Goal: Find specific page/section: Find specific page/section

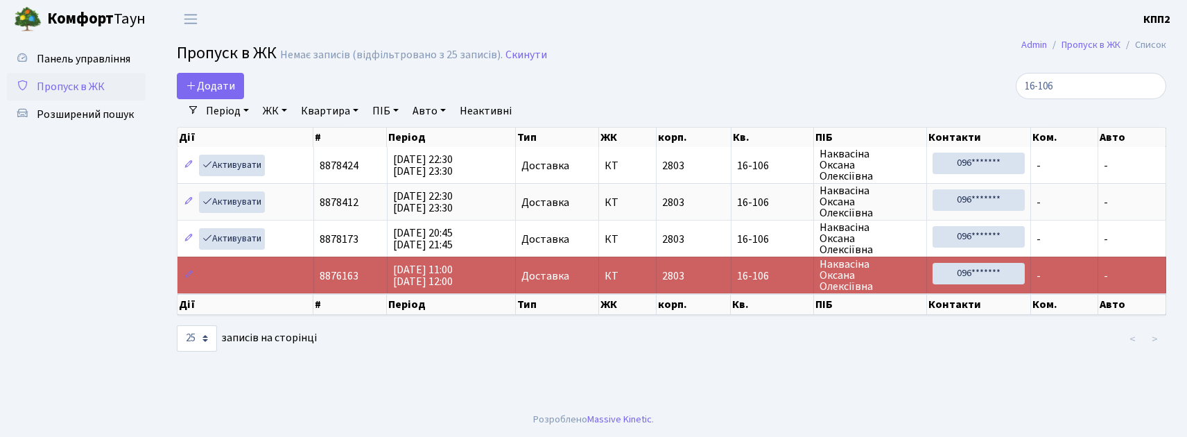
select select "25"
click at [1151, 86] on input "16-106" at bounding box center [1091, 86] width 150 height 26
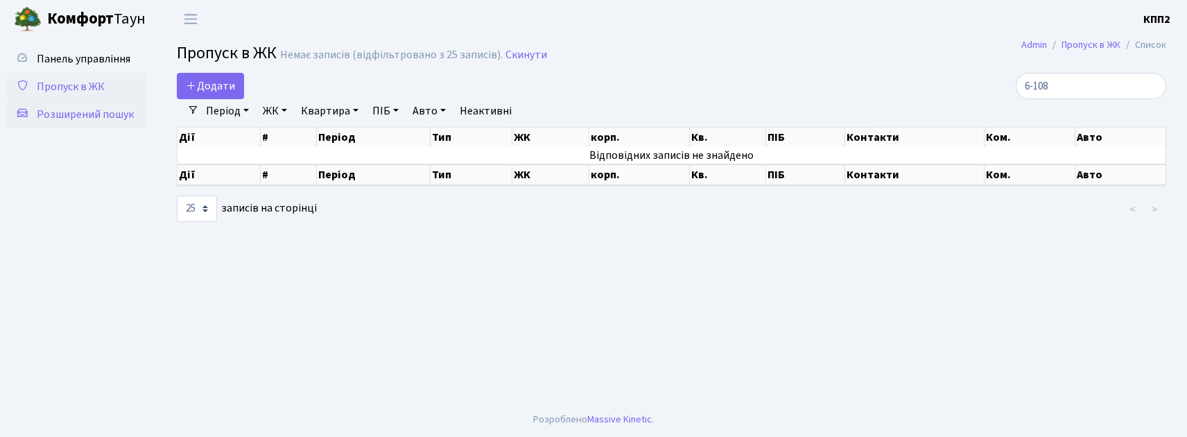
type input "6-108"
click at [43, 115] on span "Розширений пошук" at bounding box center [85, 114] width 97 height 15
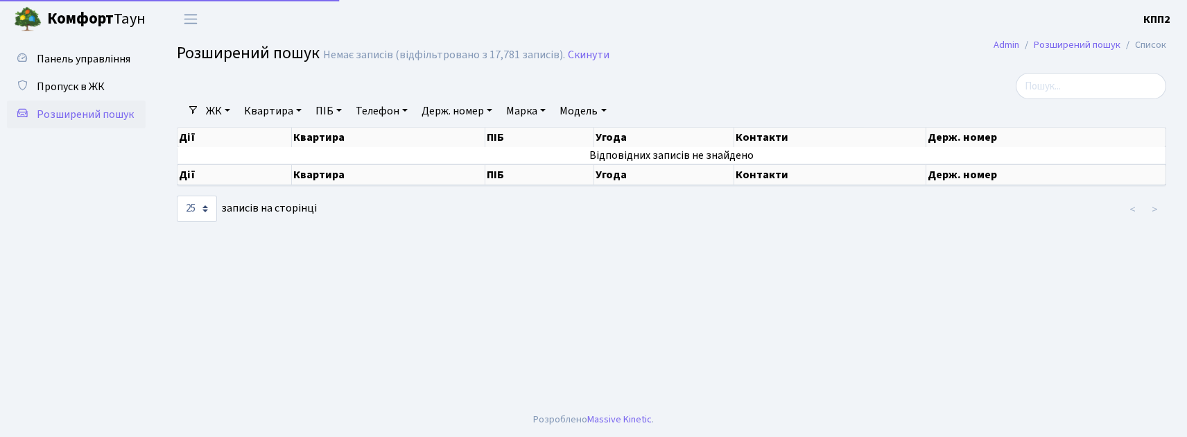
select select "25"
click at [208, 112] on link "ЖК" at bounding box center [217, 111] width 35 height 24
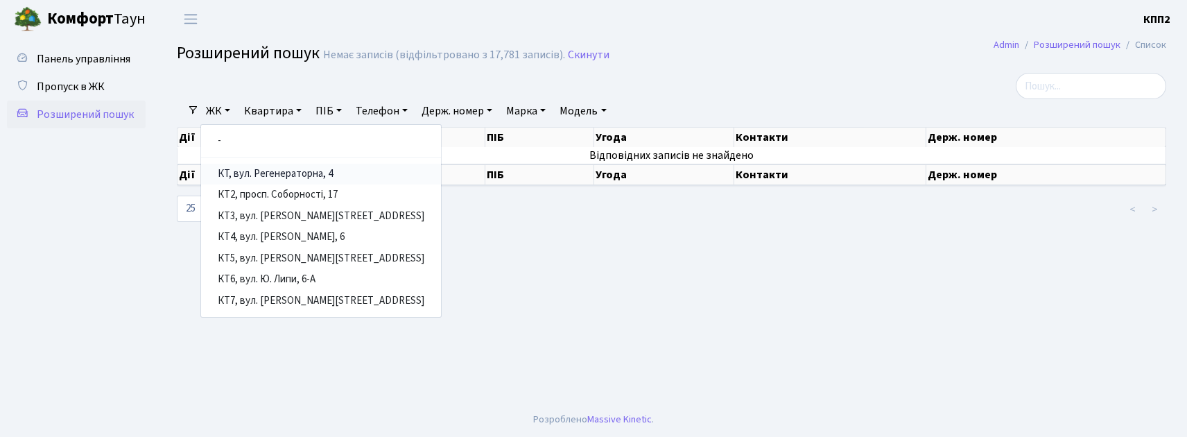
click at [261, 178] on link "КТ, вул. Регенераторна, 4" at bounding box center [321, 174] width 240 height 21
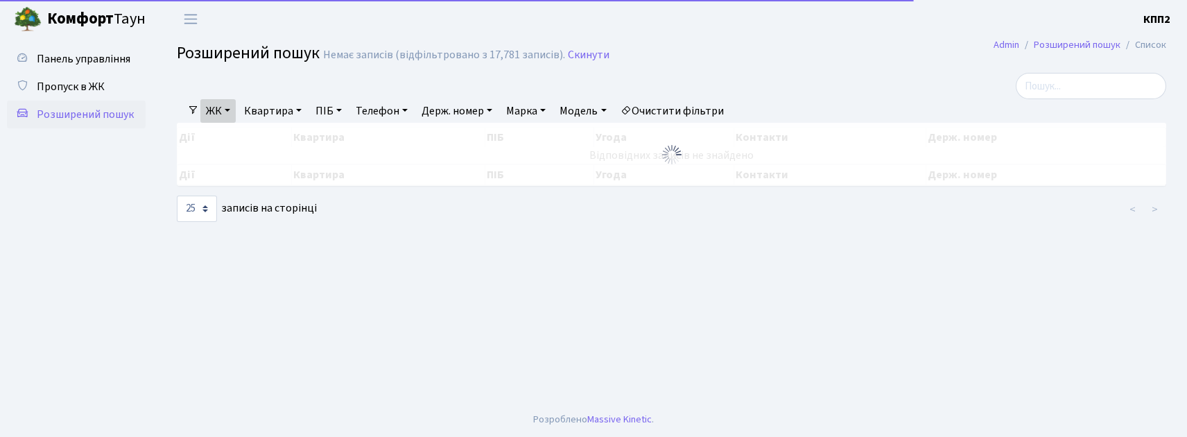
click at [265, 115] on link "Квартира" at bounding box center [272, 111] width 69 height 24
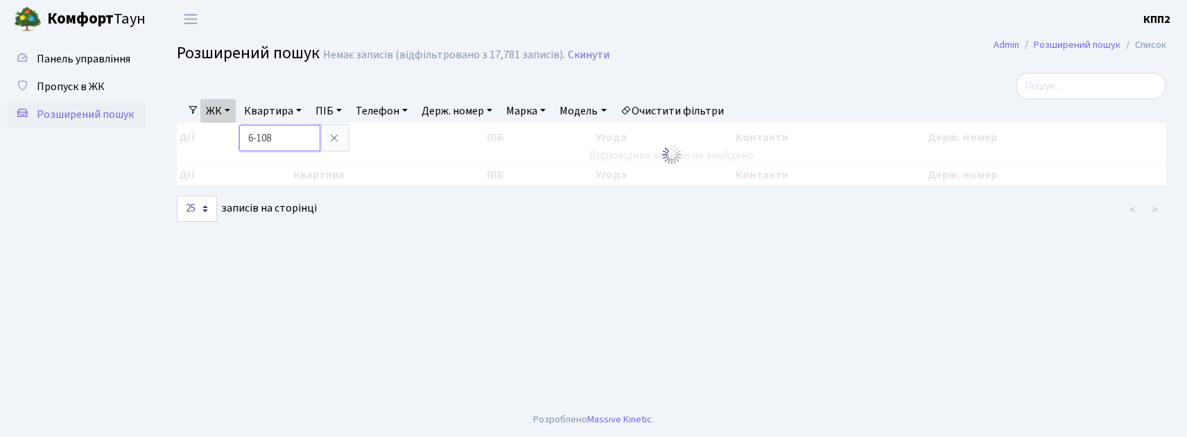
type input "6-108"
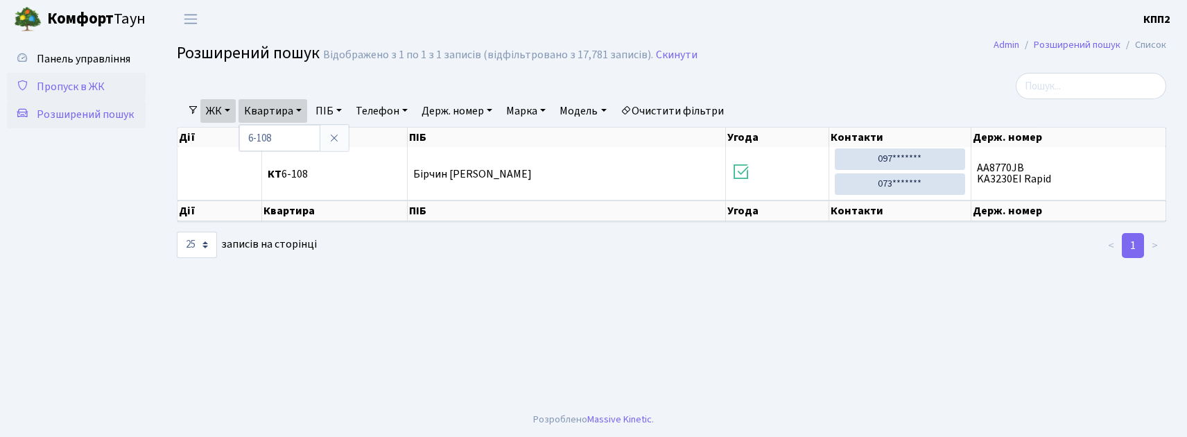
click at [80, 73] on link "Пропуск в ЖК" at bounding box center [76, 87] width 139 height 28
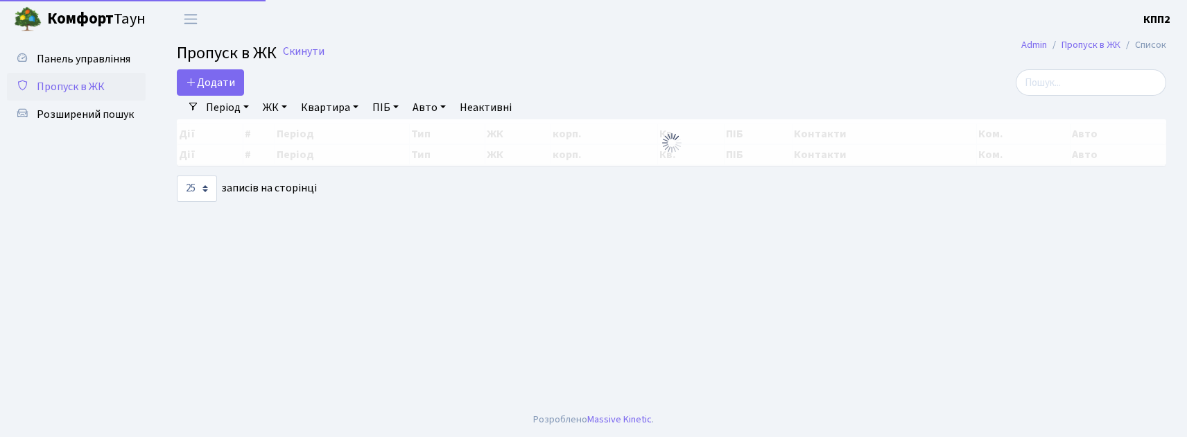
select select "25"
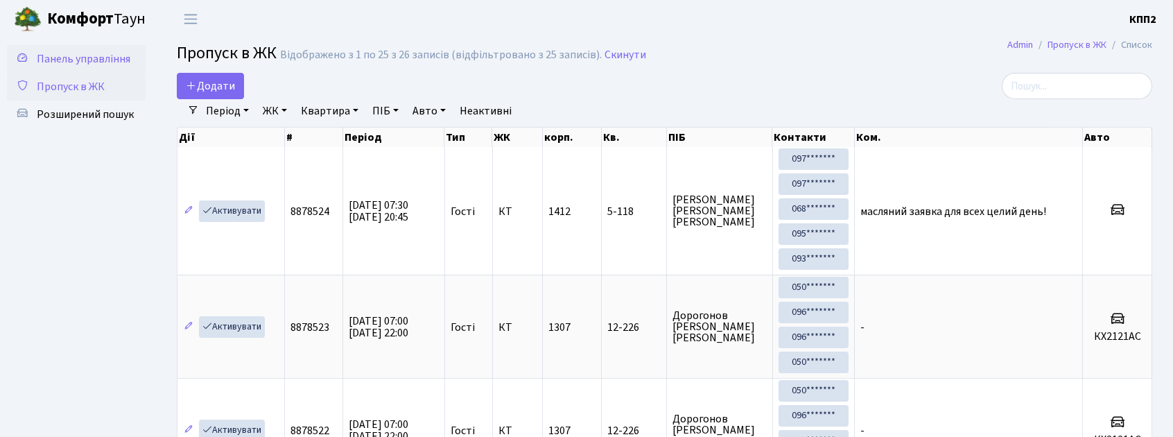
click at [133, 60] on link "Панель управління" at bounding box center [76, 59] width 139 height 28
